Goal: Navigation & Orientation: Go to known website

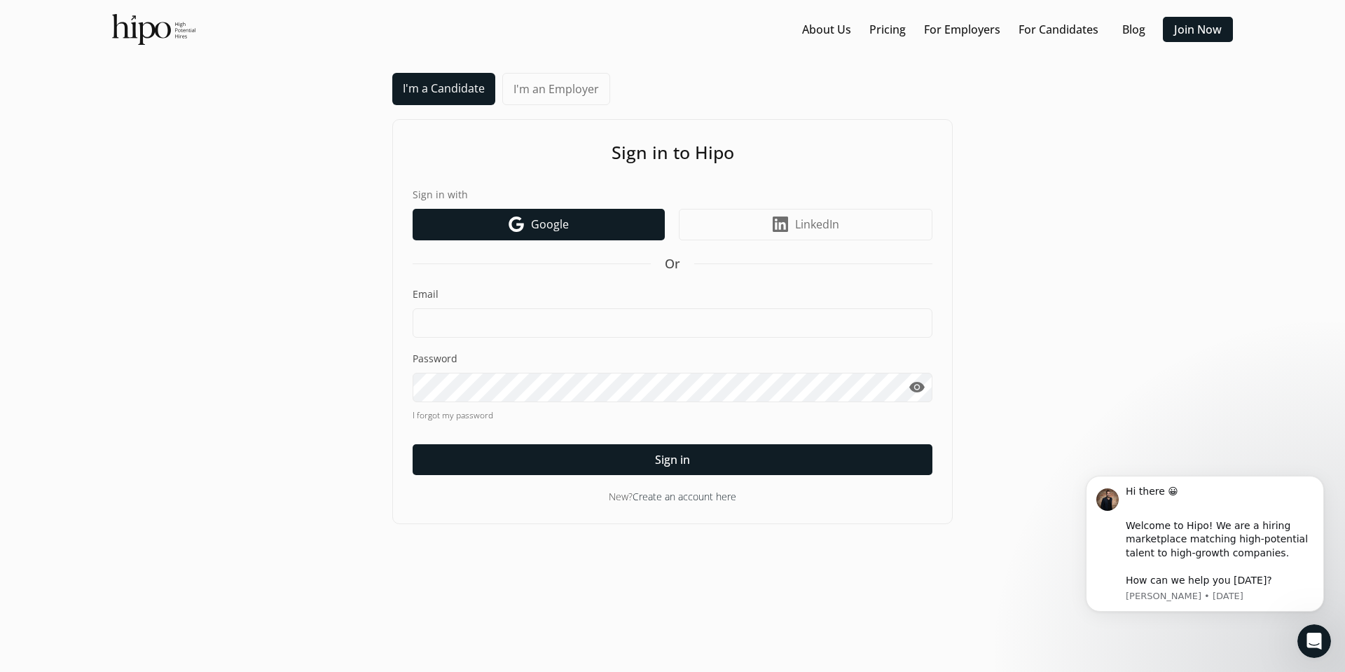
click at [552, 228] on span "Google" at bounding box center [550, 224] width 38 height 17
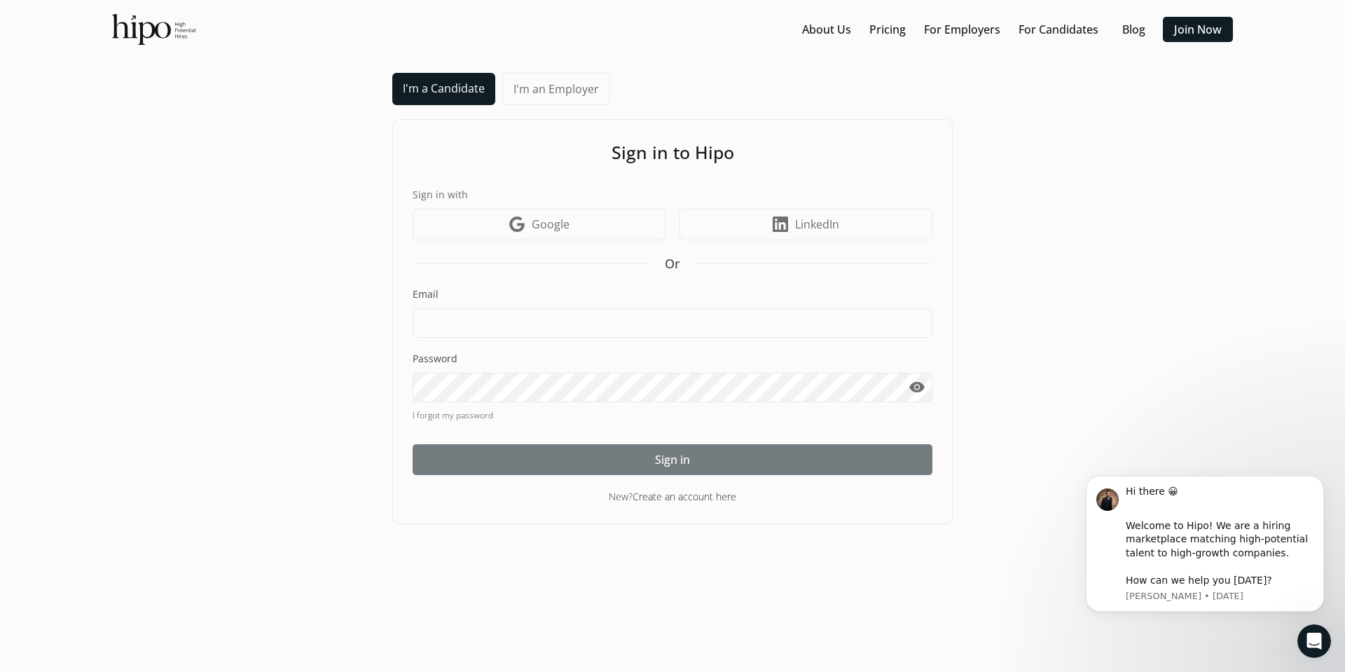
click at [723, 452] on div at bounding box center [672, 459] width 520 height 31
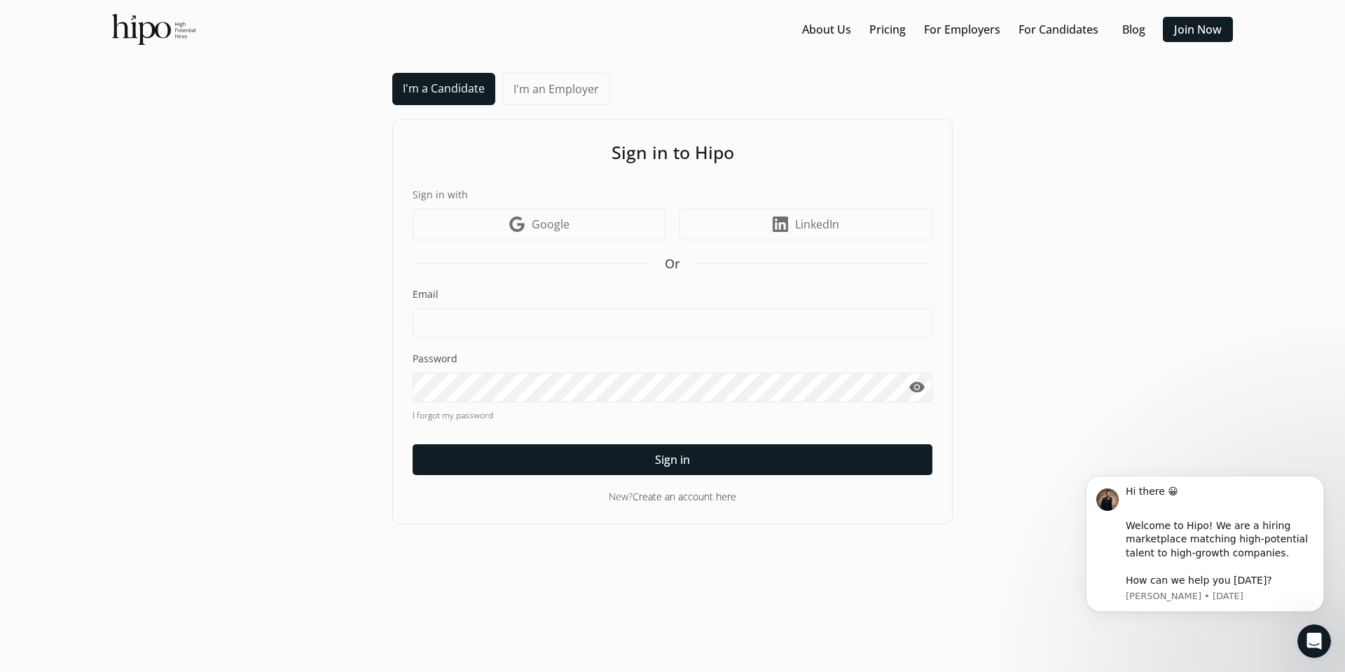
drag, startPoint x: 278, startPoint y: 2, endPoint x: 221, endPoint y: 296, distance: 299.7
click at [221, 296] on div "I'm a Candidate I'm an Employer Sign in to Hipo Sign in with Google icon Google…" at bounding box center [672, 298] width 1317 height 451
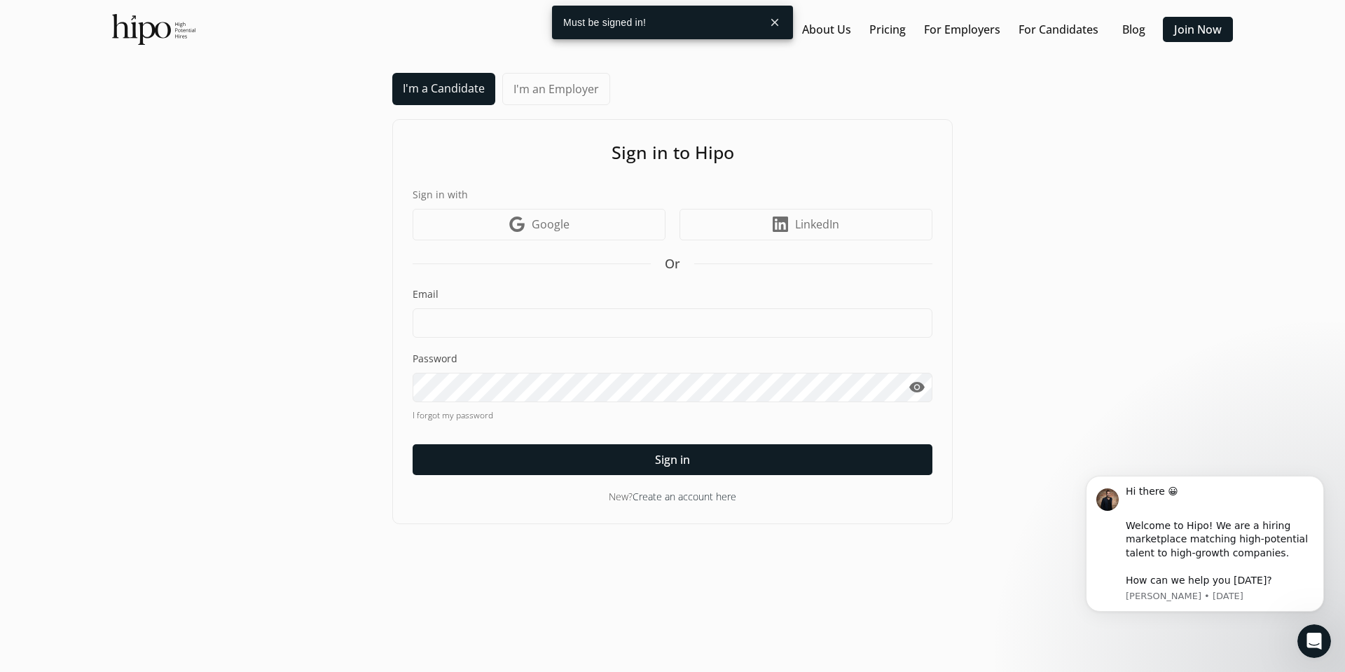
click at [769, 24] on button "close" at bounding box center [774, 22] width 25 height 25
